Goal: Book appointment/travel/reservation

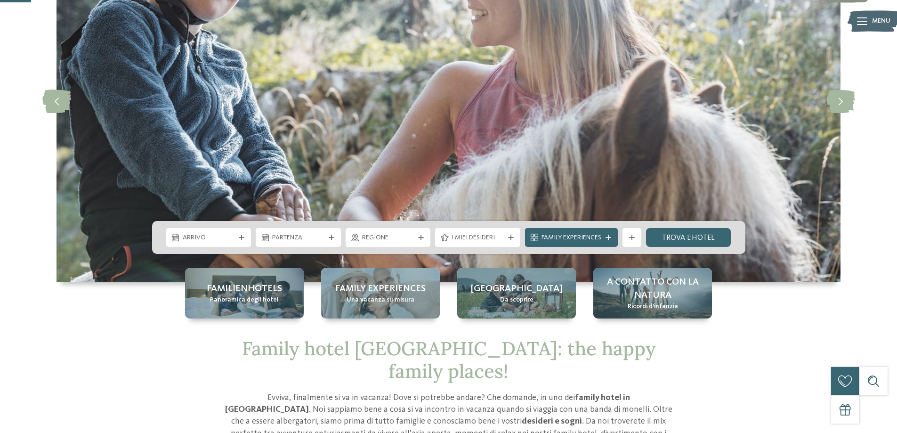
scroll to position [141, 0]
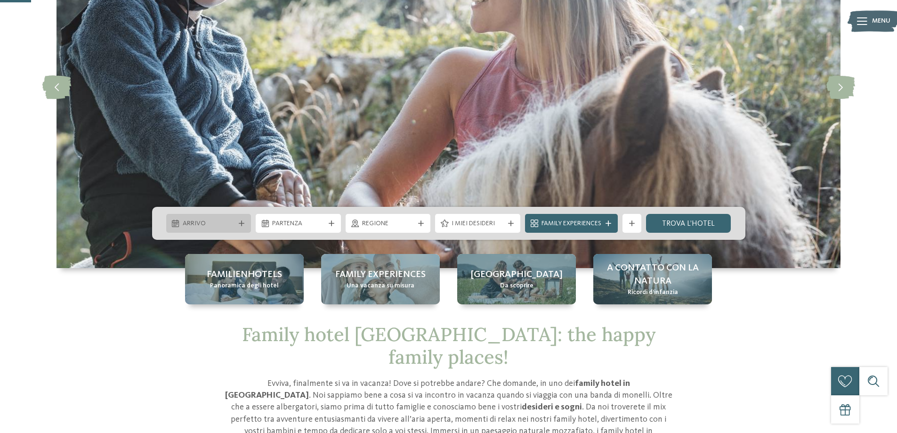
click at [232, 228] on span "Arrivo" at bounding box center [209, 223] width 52 height 9
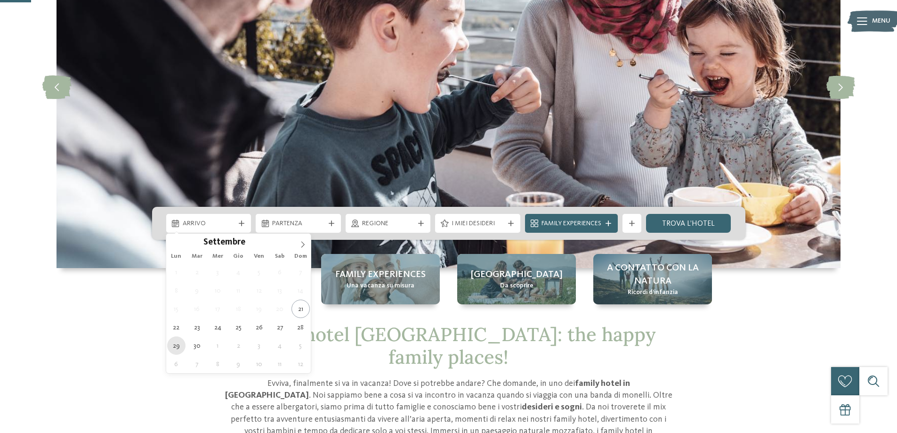
type div "[DATE]"
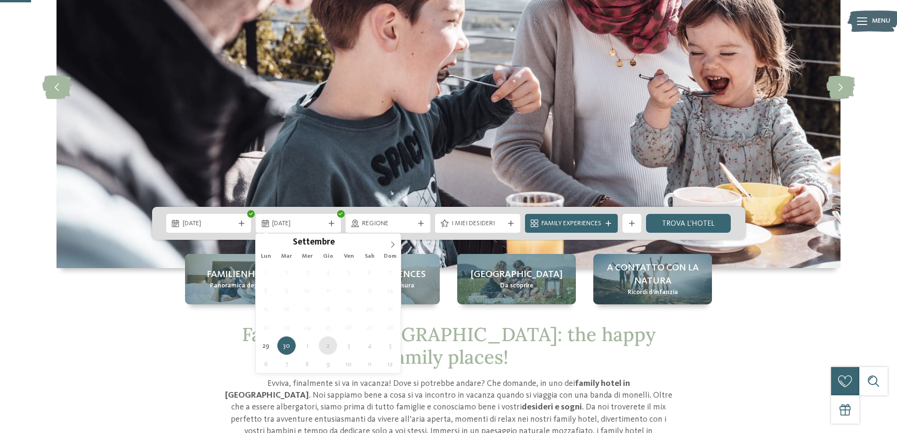
type div "[DATE]"
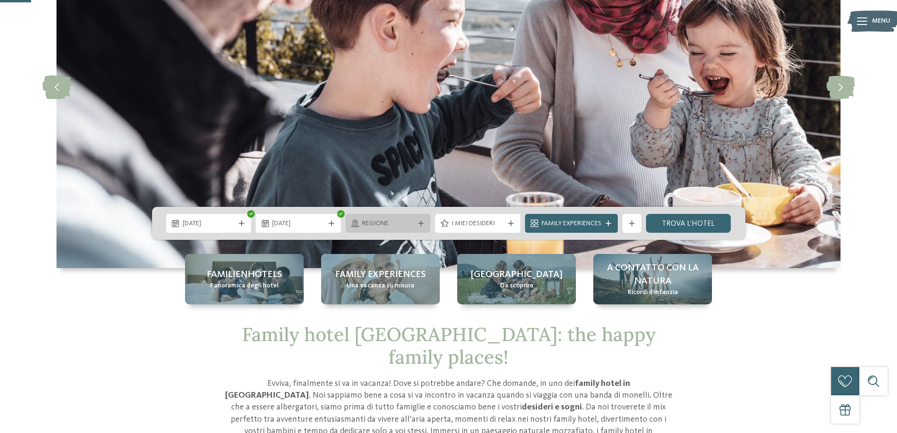
click at [400, 224] on span "Regione" at bounding box center [388, 223] width 52 height 9
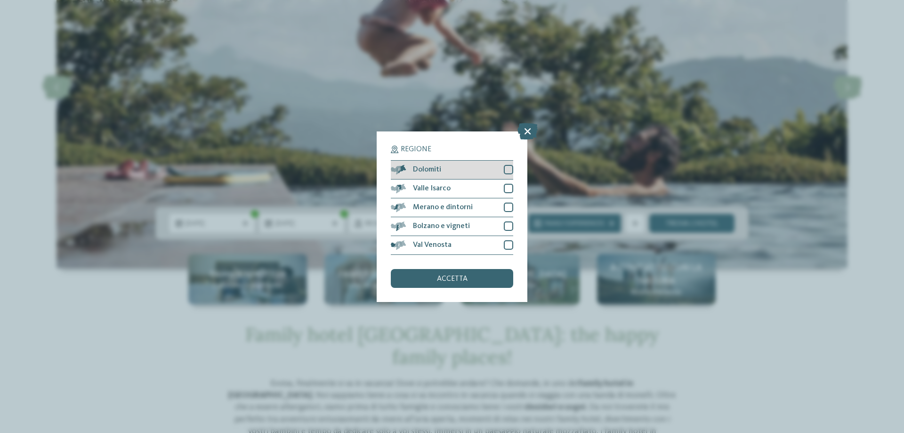
click at [507, 171] on div at bounding box center [508, 169] width 9 height 9
click at [504, 244] on div at bounding box center [508, 244] width 9 height 9
click at [493, 275] on div "accetta" at bounding box center [452, 278] width 122 height 19
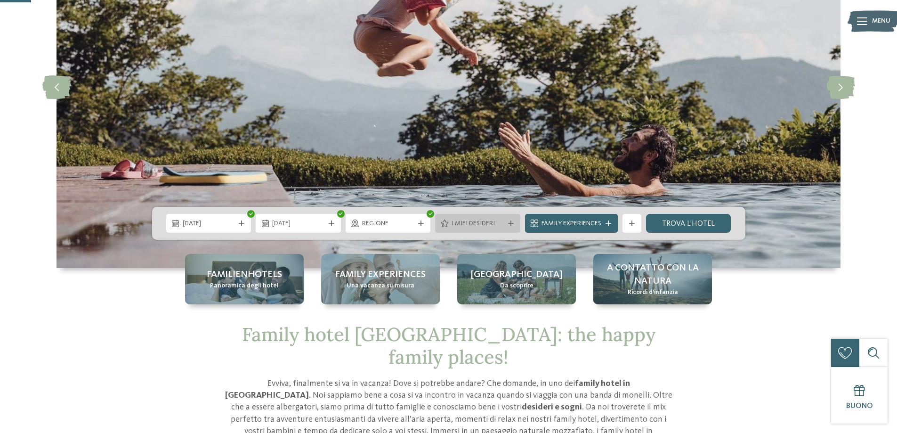
click at [509, 228] on div "I miei desideri" at bounding box center [477, 223] width 85 height 19
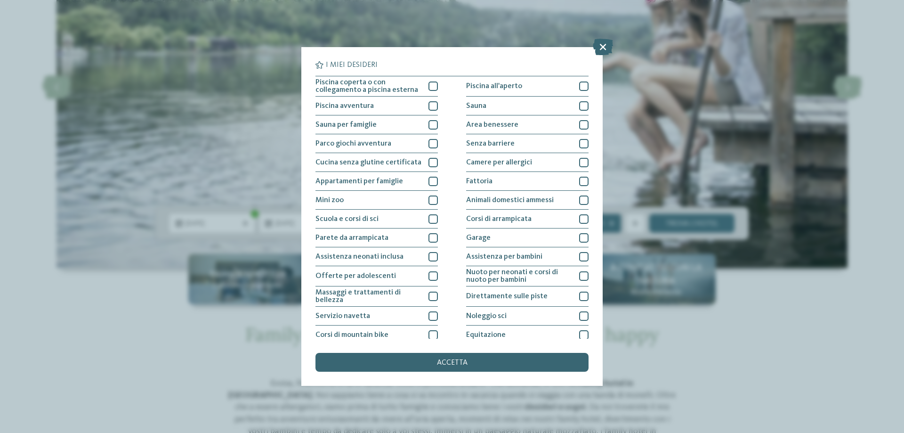
click at [742, 325] on div "I miei desideri Piscina coperta o con collegamento a piscina esterna Piscina al…" at bounding box center [452, 216] width 904 height 433
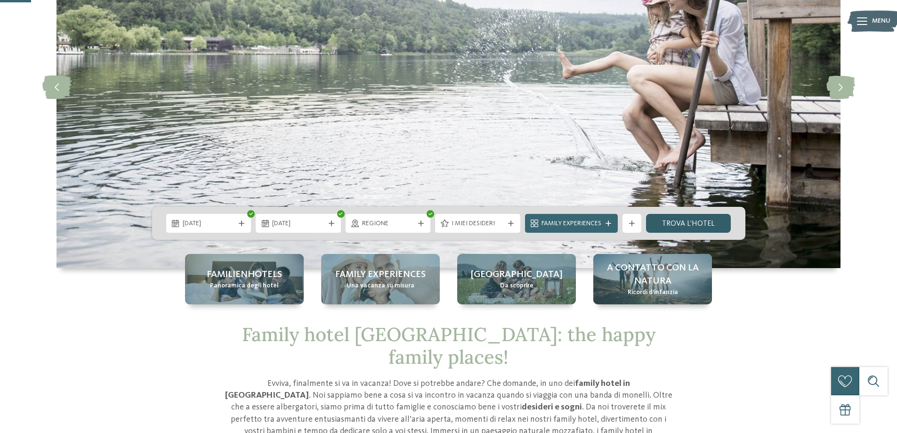
click at [667, 218] on link "trova l’hotel" at bounding box center [688, 223] width 85 height 19
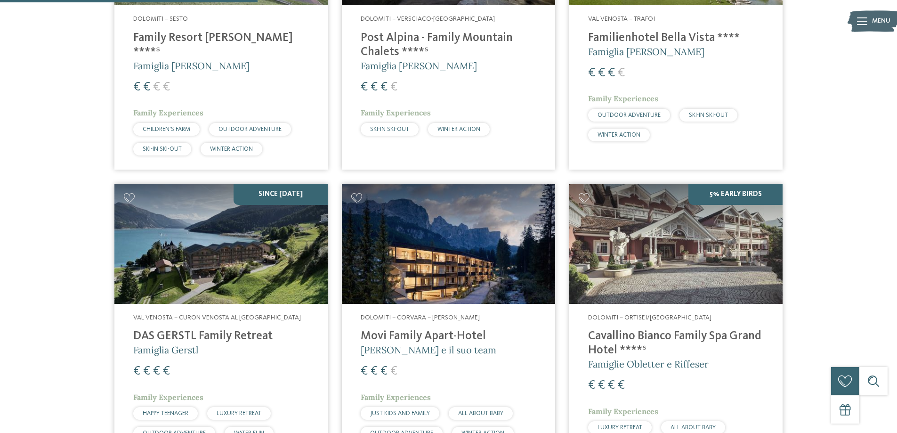
scroll to position [487, 0]
